Goal: Check status: Check status

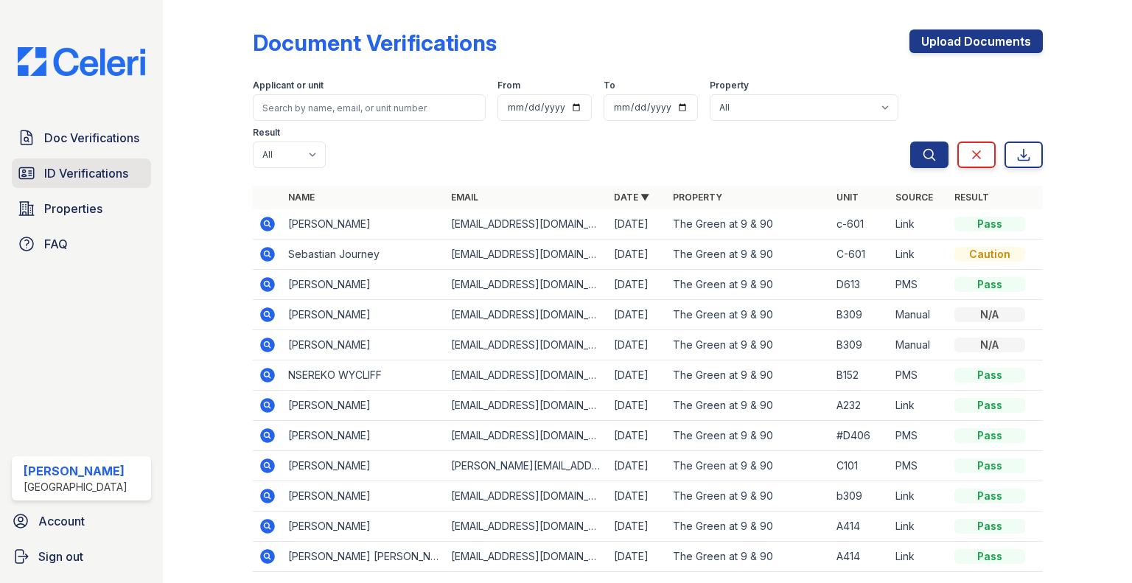
click at [68, 175] on span "ID Verifications" at bounding box center [86, 173] width 84 height 18
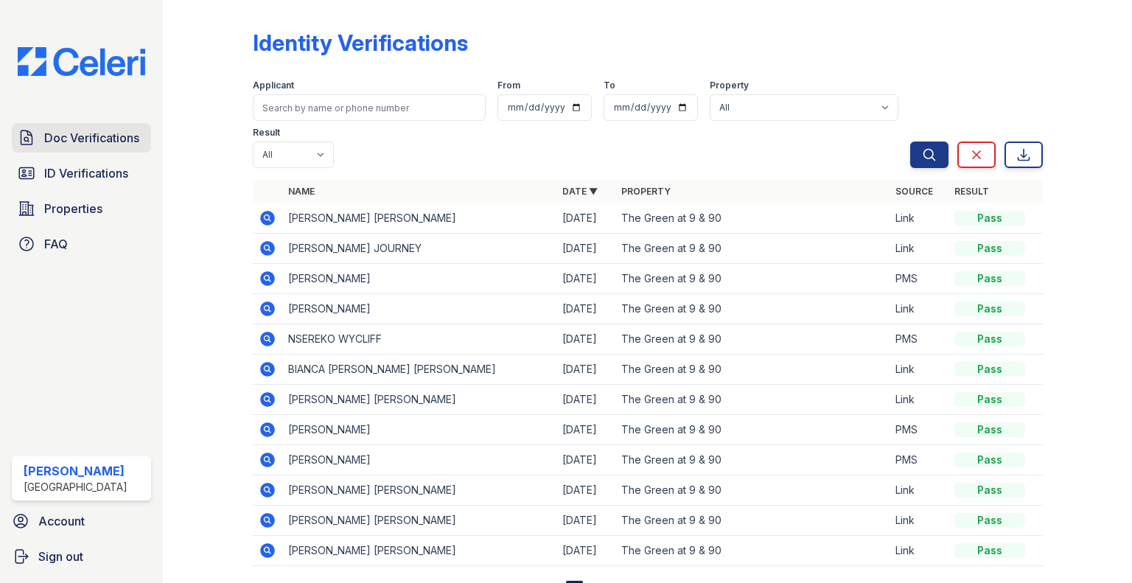
click at [97, 144] on span "Doc Verifications" at bounding box center [91, 138] width 95 height 18
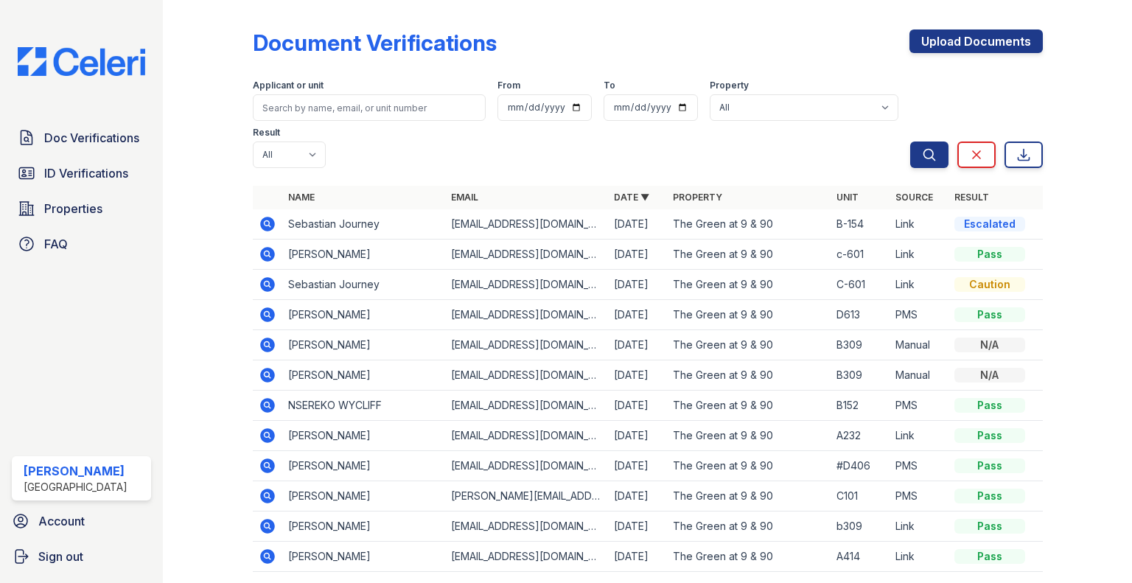
click at [265, 231] on icon at bounding box center [267, 224] width 15 height 15
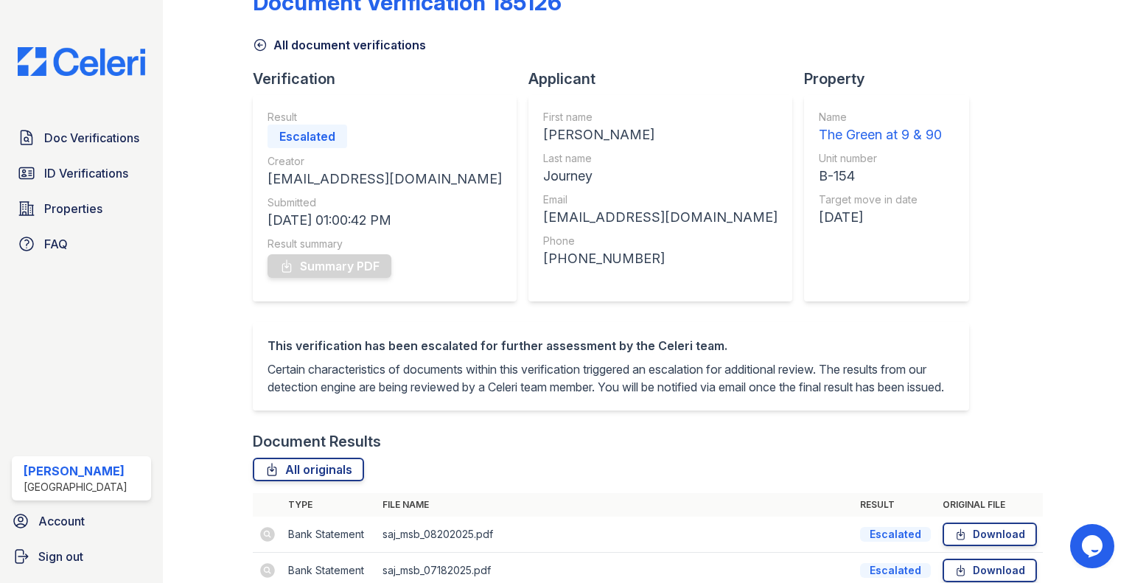
scroll to position [30, 0]
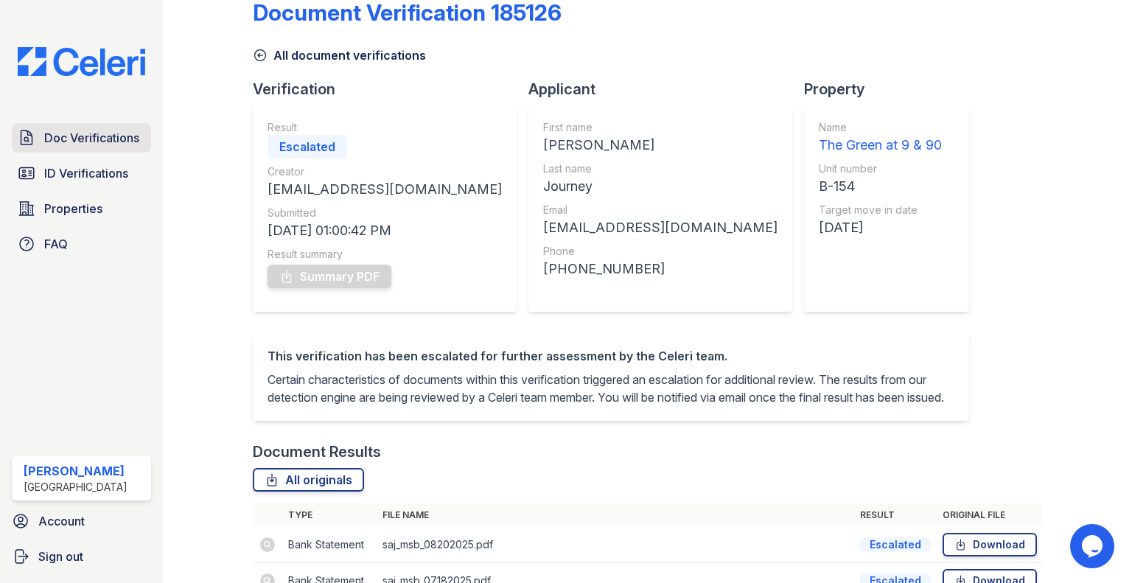
click at [64, 139] on span "Doc Verifications" at bounding box center [91, 138] width 95 height 18
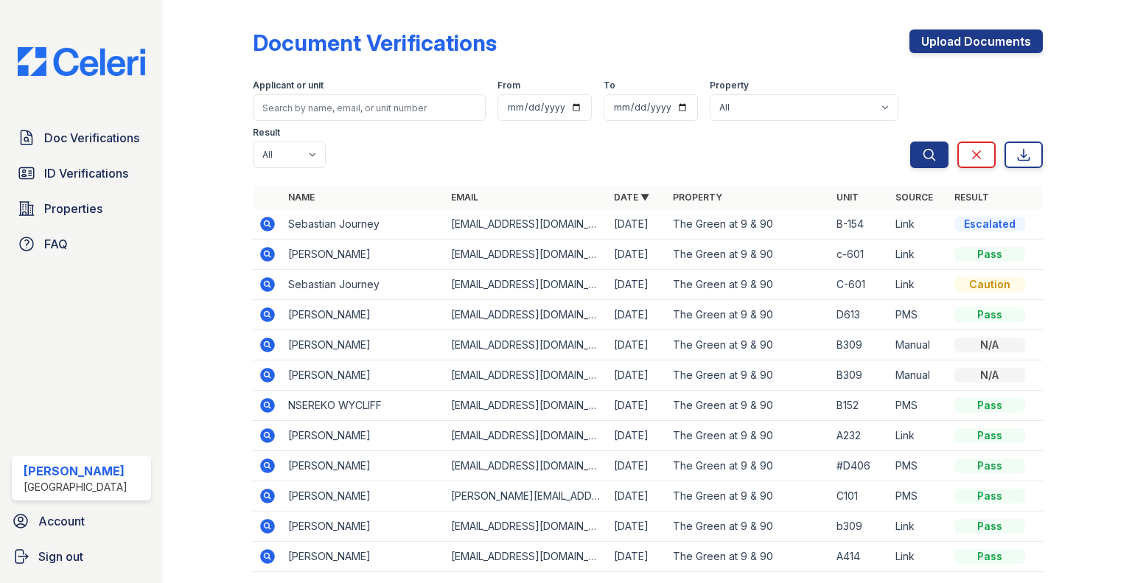
click at [282, 221] on td "Sebastian Journey" at bounding box center [363, 224] width 163 height 30
click at [268, 222] on icon at bounding box center [268, 224] width 18 height 18
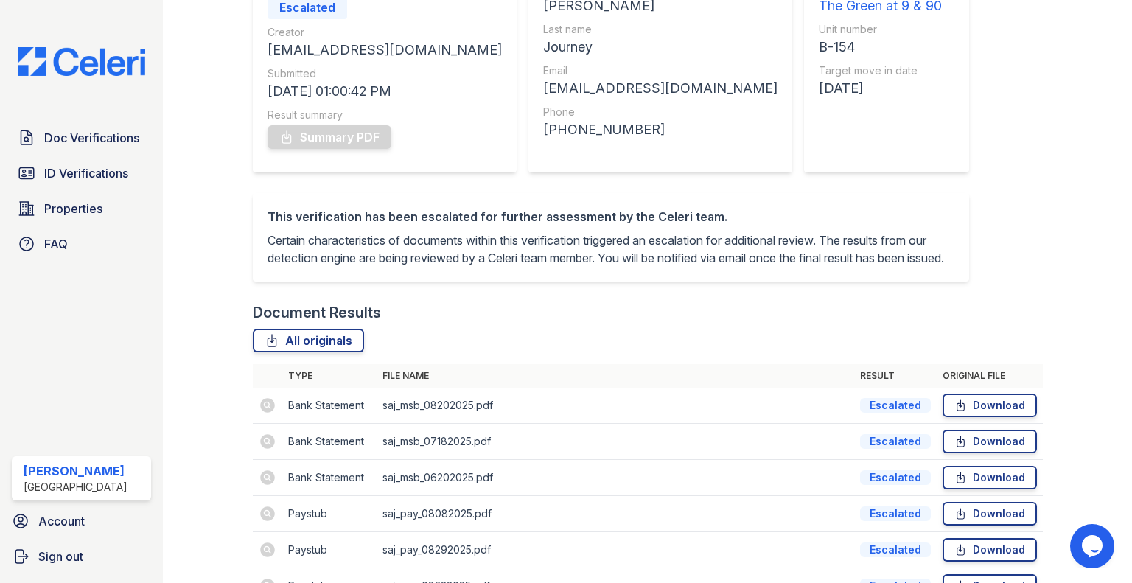
scroll to position [308, 0]
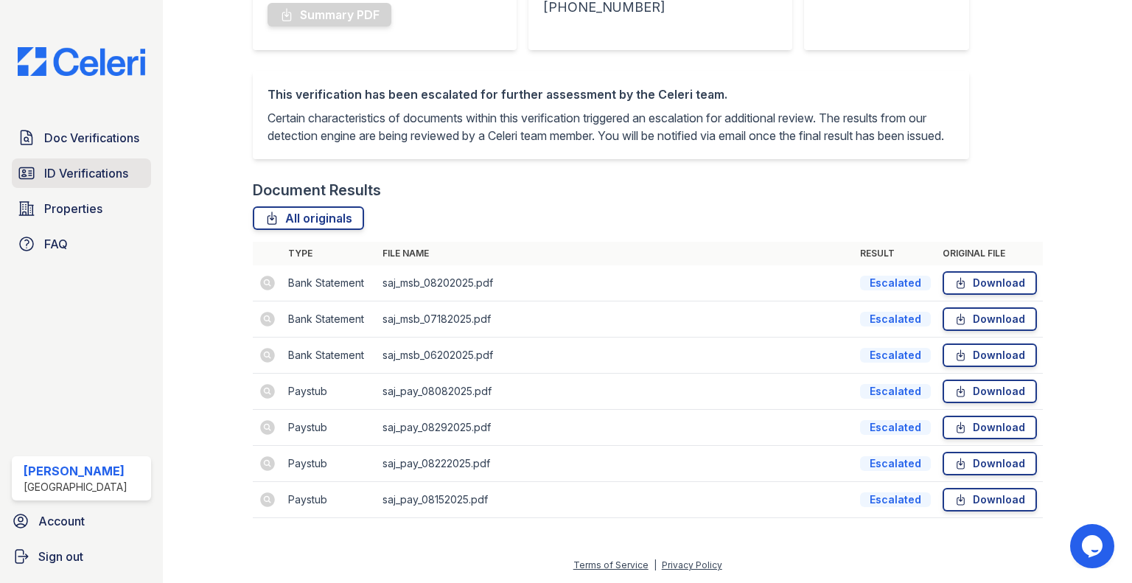
click at [23, 164] on icon at bounding box center [27, 173] width 18 height 18
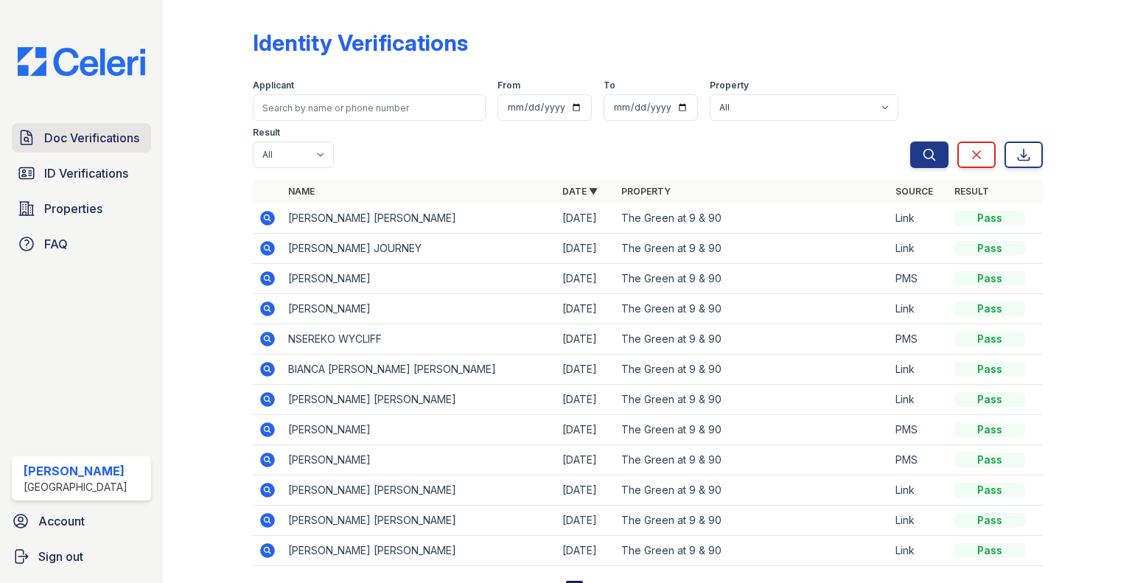
click at [47, 138] on span "Doc Verifications" at bounding box center [91, 138] width 95 height 18
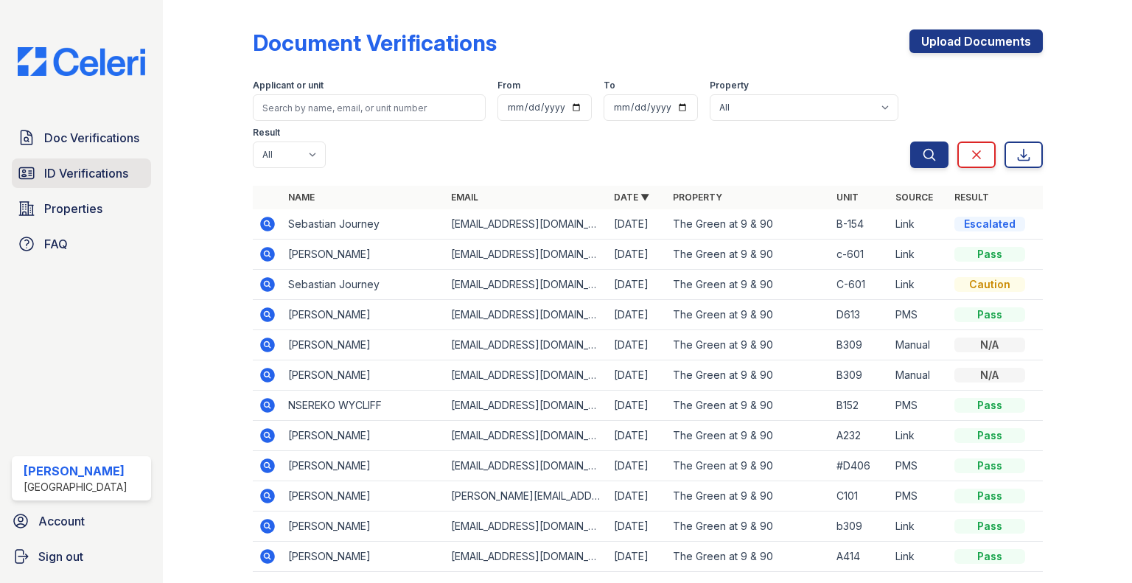
click at [55, 184] on link "ID Verifications" at bounding box center [81, 172] width 139 height 29
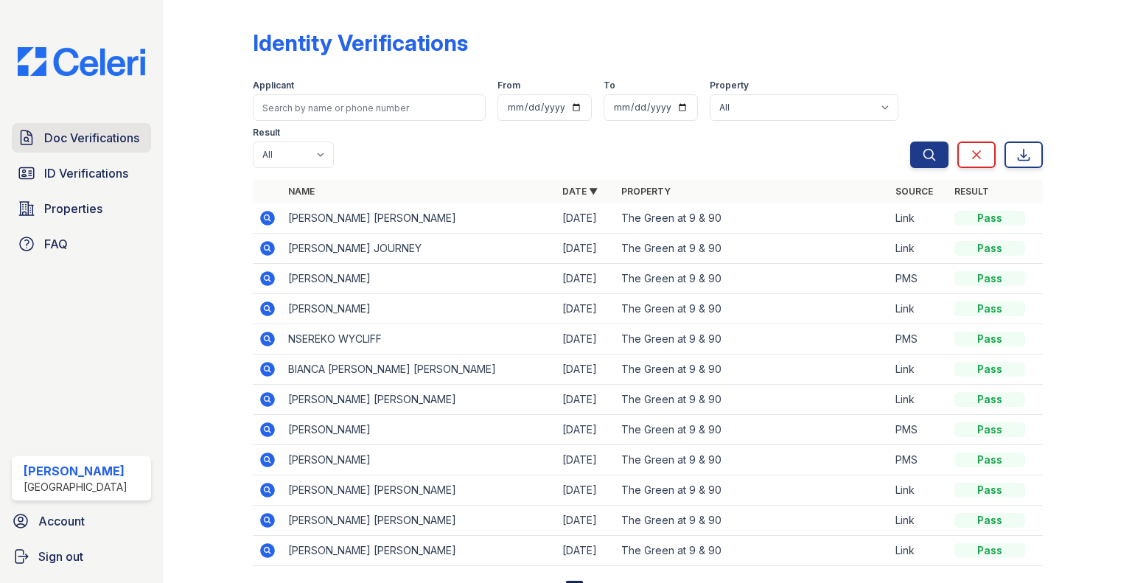
click at [112, 146] on span "Doc Verifications" at bounding box center [91, 138] width 95 height 18
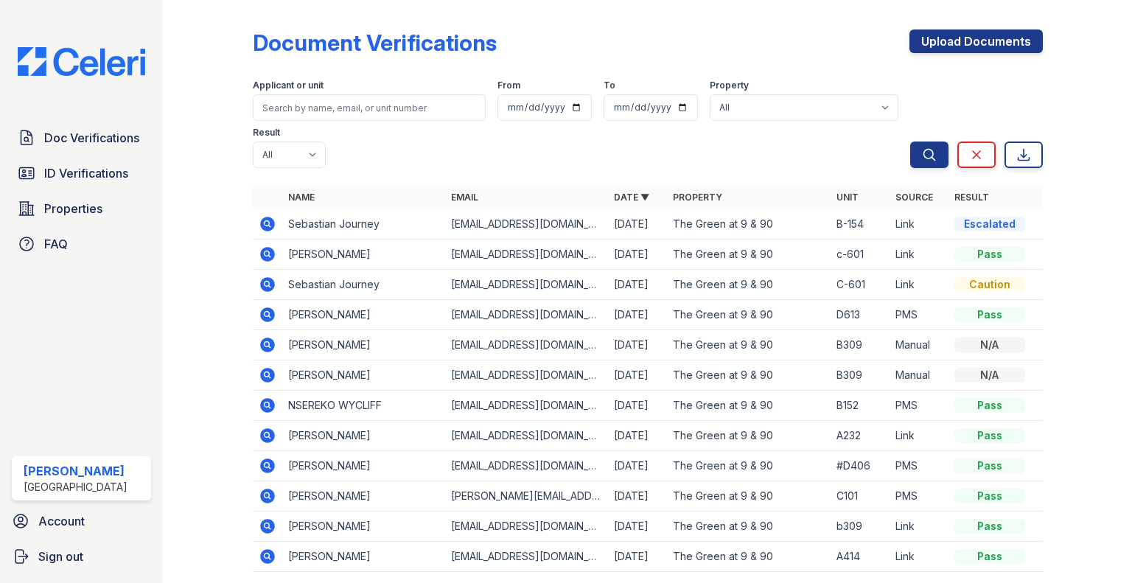
click at [765, 155] on div "Applicant or unit From To Property All The Green at 9 & 90 Result All Pass Caut…" at bounding box center [581, 121] width 657 height 94
click at [265, 223] on icon at bounding box center [267, 223] width 4 height 4
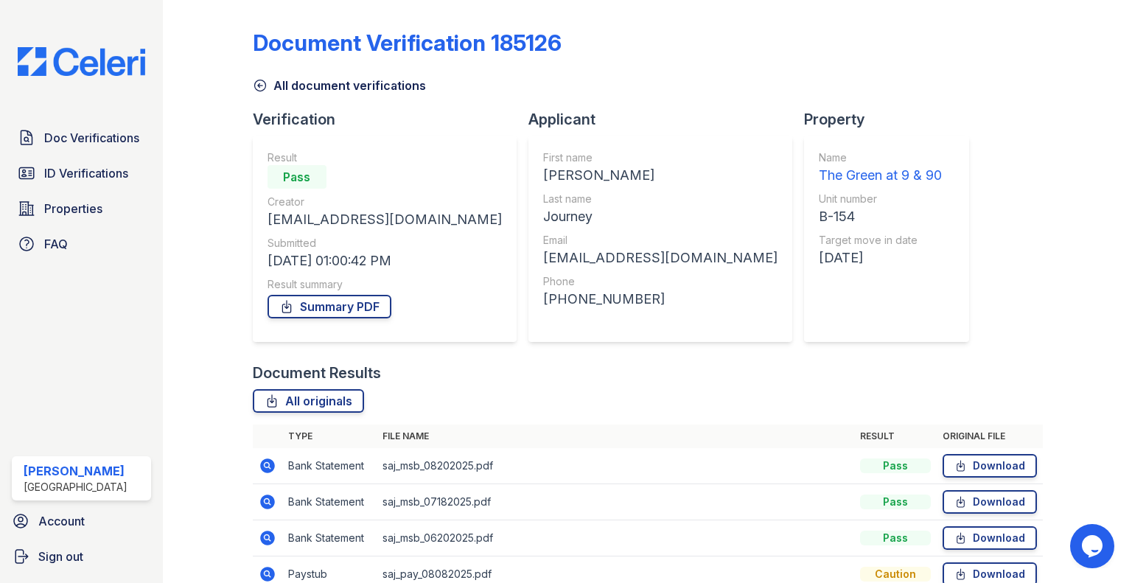
scroll to position [181, 0]
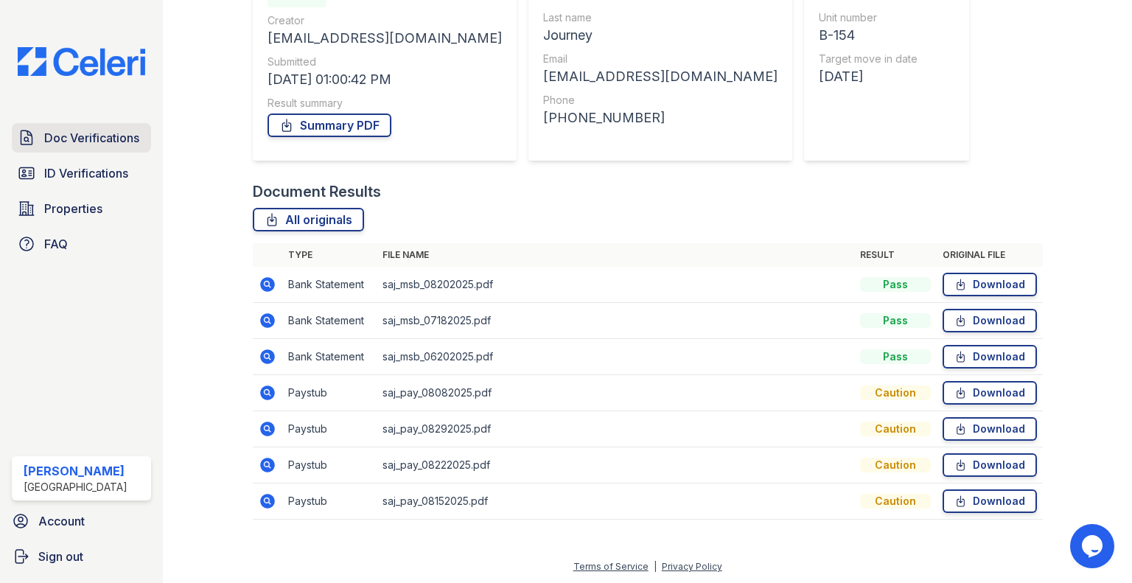
click at [130, 138] on span "Doc Verifications" at bounding box center [91, 138] width 95 height 18
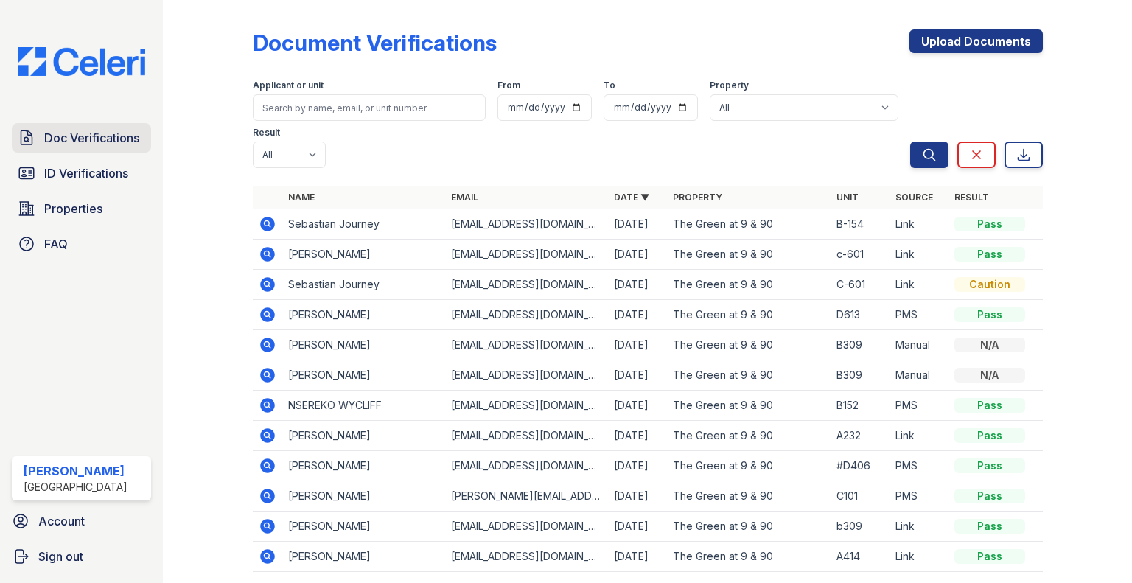
click at [80, 151] on link "Doc Verifications" at bounding box center [81, 137] width 139 height 29
click at [77, 179] on span "ID Verifications" at bounding box center [86, 173] width 84 height 18
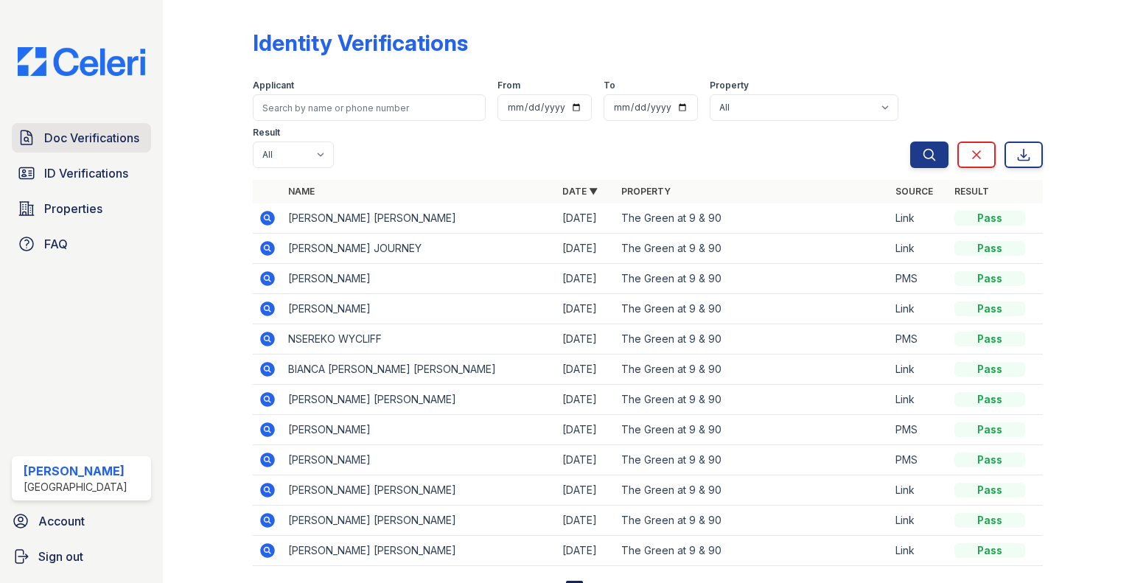
click at [76, 132] on span "Doc Verifications" at bounding box center [91, 138] width 95 height 18
